Goal: Information Seeking & Learning: Learn about a topic

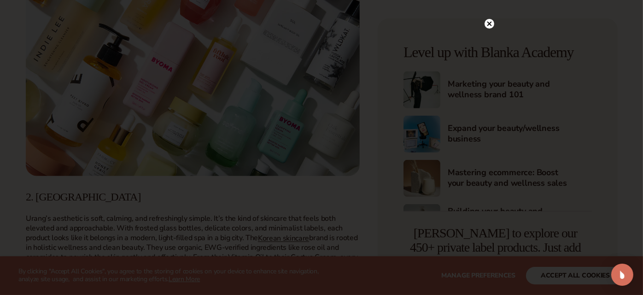
scroll to position [645, 0]
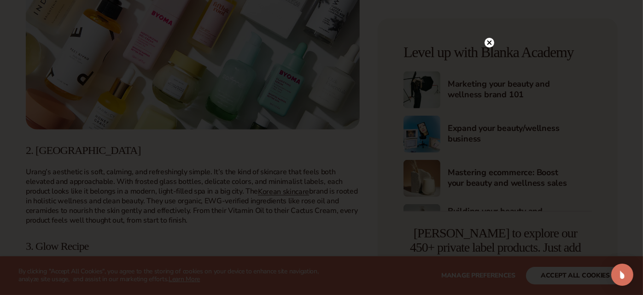
click at [488, 41] on circle at bounding box center [489, 43] width 10 height 10
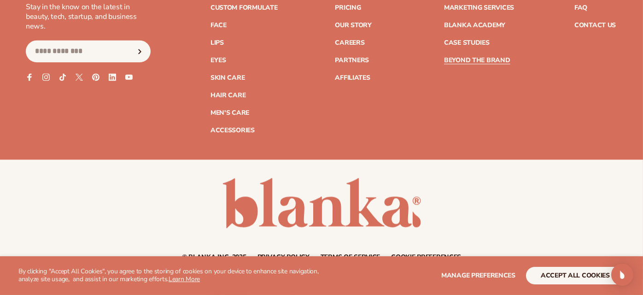
scroll to position [2544, 0]
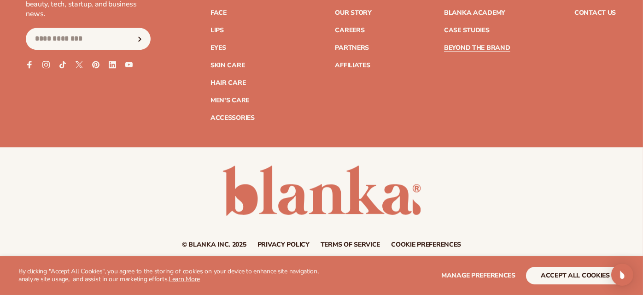
click at [287, 196] on link at bounding box center [321, 190] width 198 height 50
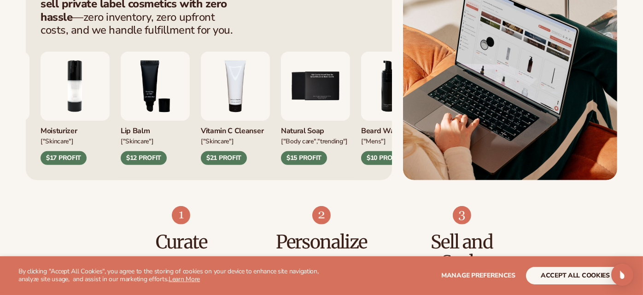
scroll to position [414, 0]
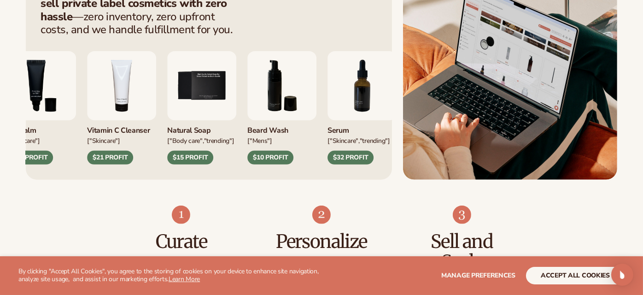
click at [91, 77] on div "Lip Gloss ["MAKEUP"] $16 PROFIT Moisturizer ["SKINCARE"] $17 PROFIT" at bounding box center [15, 107] width 337 height 113
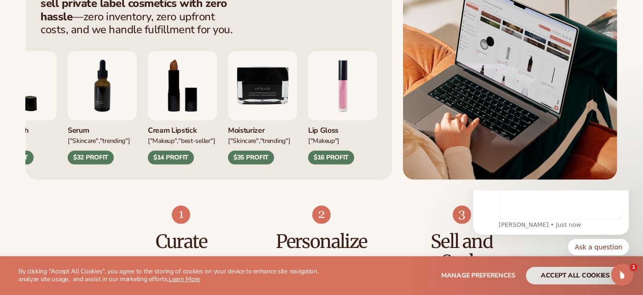
scroll to position [0, 0]
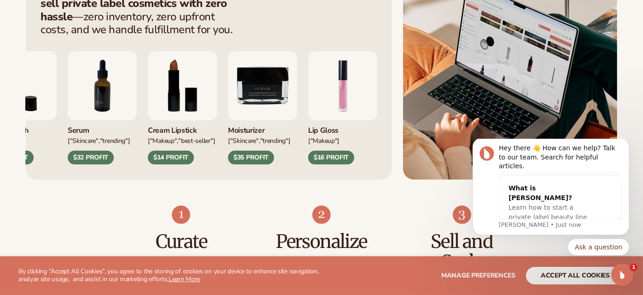
click at [266, 157] on div "$35 PROFIT" at bounding box center [251, 158] width 46 height 14
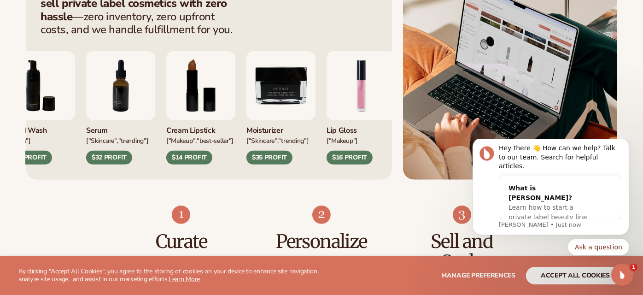
click at [275, 91] on img "9 / 9" at bounding box center [280, 85] width 69 height 69
click at [291, 87] on img "9 / 9" at bounding box center [280, 85] width 69 height 69
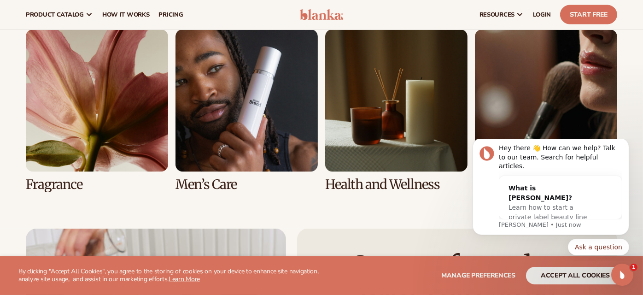
scroll to position [1750, 0]
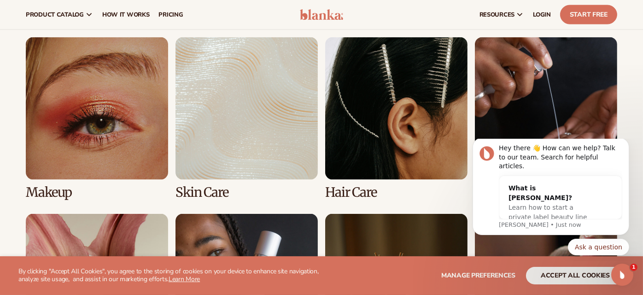
click at [214, 119] on link "2 / 8" at bounding box center [246, 118] width 142 height 162
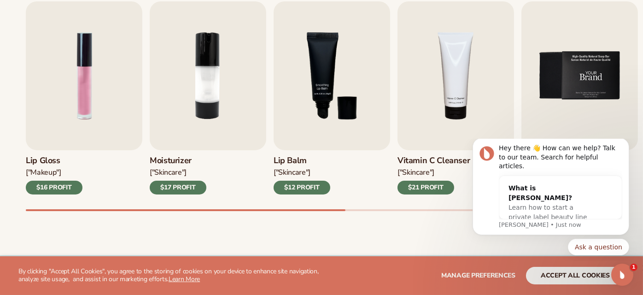
click at [521, 116] on img "5 / 9" at bounding box center [579, 75] width 117 height 149
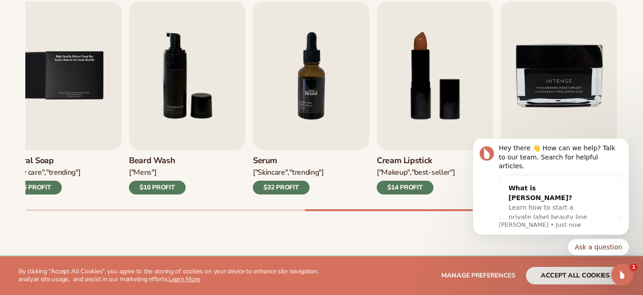
click at [0, 86] on div "Best sellers Private label products to start your beauty and self care line tod…" at bounding box center [321, 90] width 643 height 330
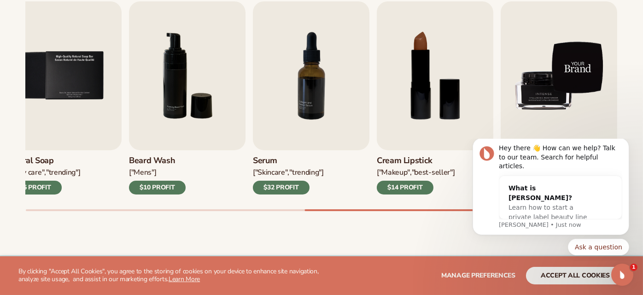
click at [537, 81] on img "9 / 9" at bounding box center [559, 75] width 117 height 149
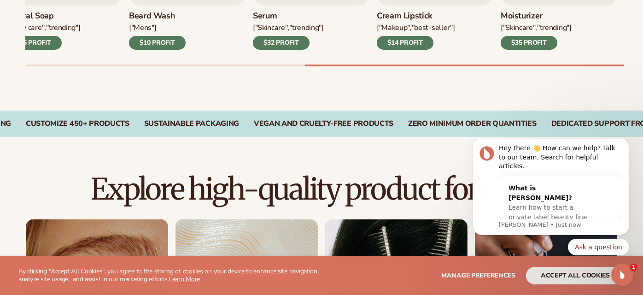
scroll to position [468, 0]
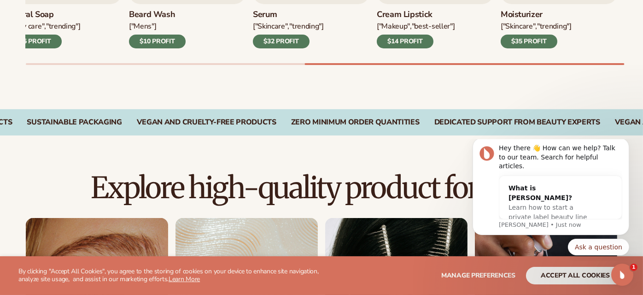
click at [525, 39] on div "$35 PROFIT" at bounding box center [529, 42] width 57 height 14
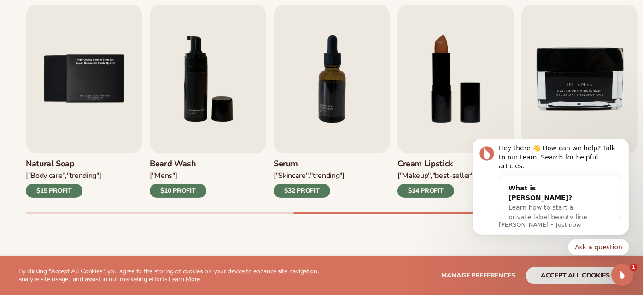
scroll to position [326, 0]
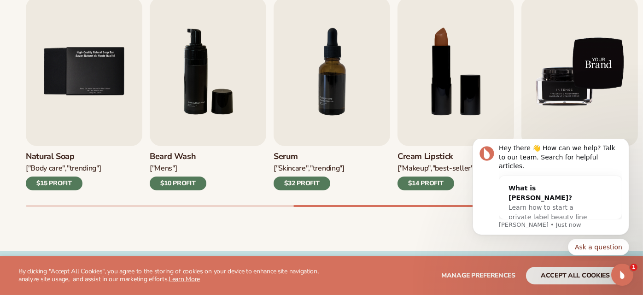
click at [591, 83] on img "9 / 9" at bounding box center [579, 71] width 117 height 149
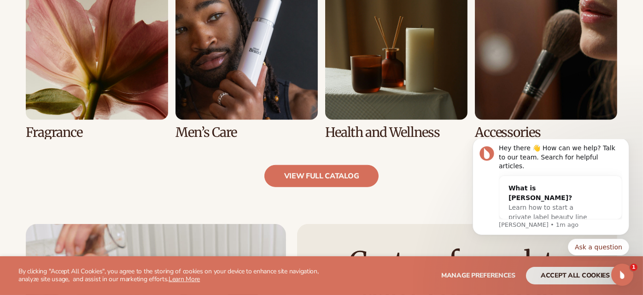
scroll to position [899, 0]
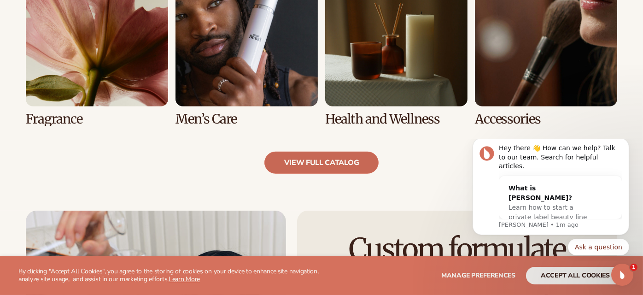
click at [327, 161] on link "view full catalog" at bounding box center [321, 162] width 115 height 22
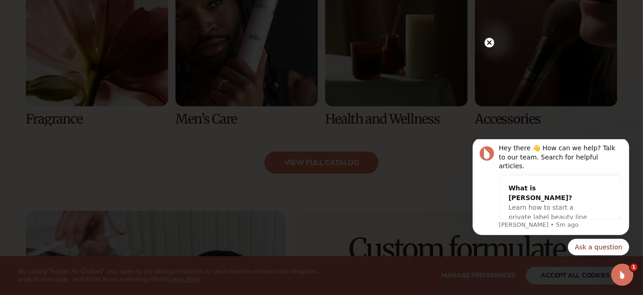
click at [487, 46] on circle at bounding box center [489, 43] width 10 height 10
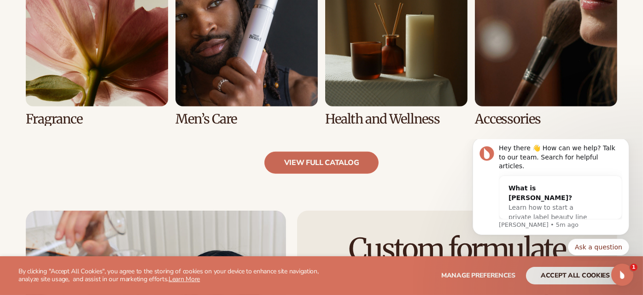
click at [312, 166] on link "view full catalog" at bounding box center [321, 162] width 115 height 22
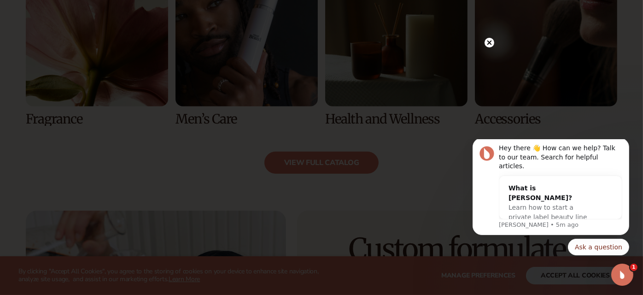
click at [492, 42] on circle at bounding box center [489, 43] width 10 height 10
